Goal: Task Accomplishment & Management: Complete application form

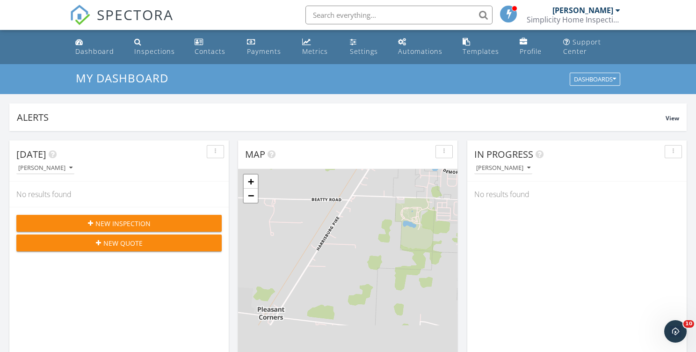
click at [137, 219] on span "New Inspection" at bounding box center [122, 223] width 55 height 10
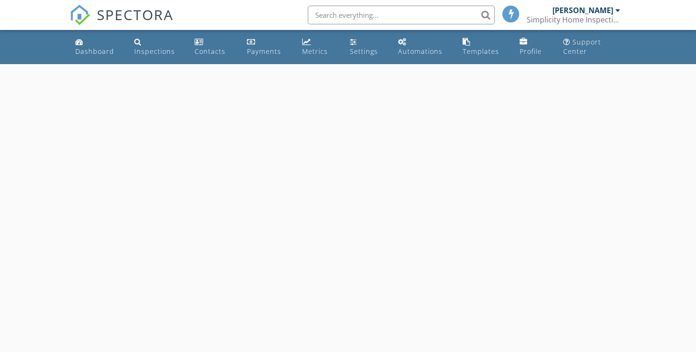
select select "8"
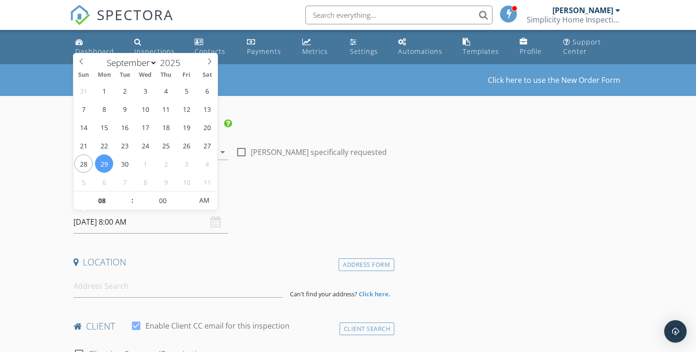
click at [132, 226] on input "09/29/2025 8:00 AM" at bounding box center [150, 222] width 155 height 23
type input "09"
type input "09/29/2025 9:00 AM"
click at [129, 196] on span at bounding box center [127, 195] width 7 height 9
type input "10"
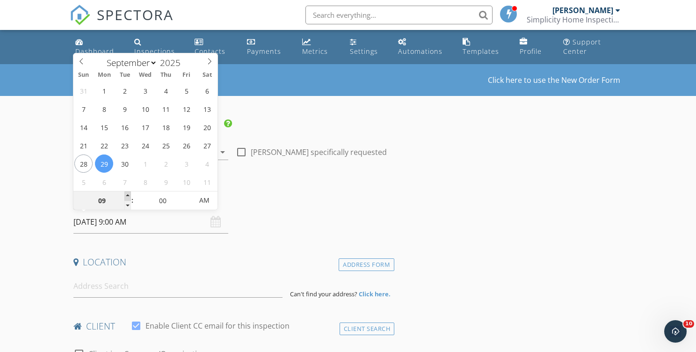
type input "09/29/2025 10:00 AM"
click at [129, 196] on span at bounding box center [127, 195] width 7 height 9
type input "11"
type input "09/29/2025 11:00 AM"
click at [129, 196] on span at bounding box center [127, 195] width 7 height 9
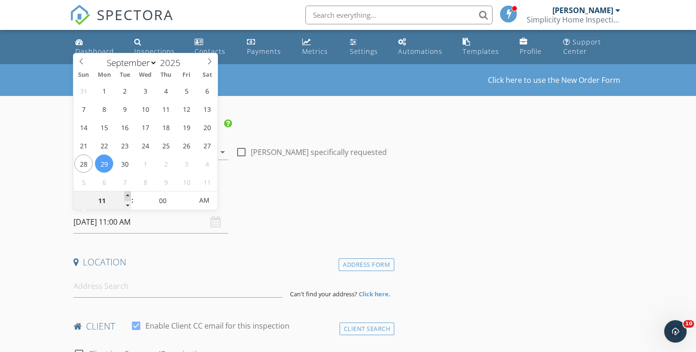
type input "12"
type input "09/29/2025 12:00 PM"
click at [129, 196] on span at bounding box center [127, 195] width 7 height 9
type input "01"
type input "09/29/2025 1:00 PM"
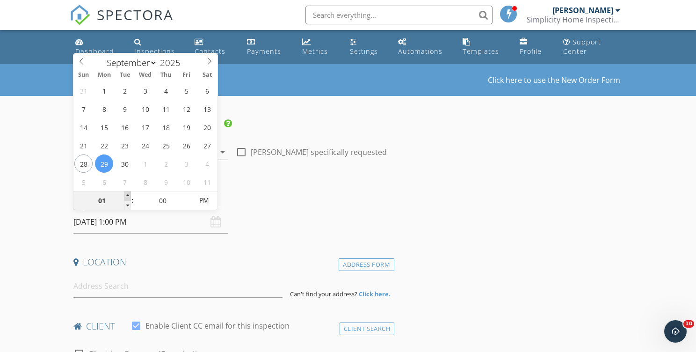
click at [129, 196] on span at bounding box center [127, 195] width 7 height 9
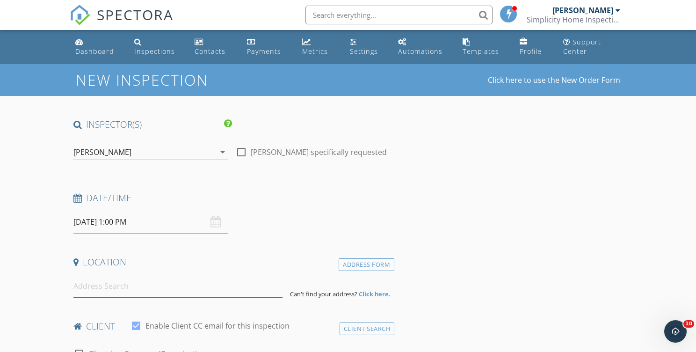
click at [125, 282] on input at bounding box center [177, 286] width 209 height 23
type input "6"
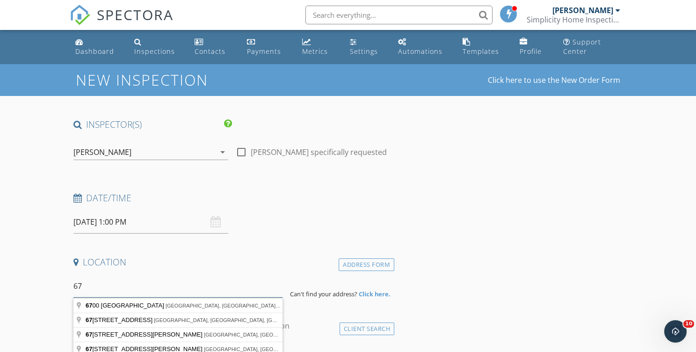
type input "6"
type input "5760 London-Lancaster Road, Groveport, OH, USA"
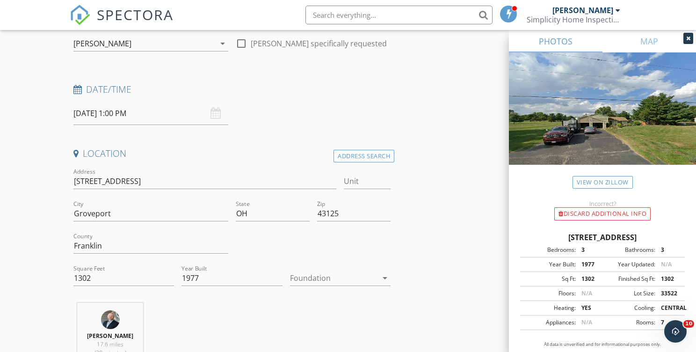
scroll to position [136, 0]
